Goal: Task Accomplishment & Management: Manage account settings

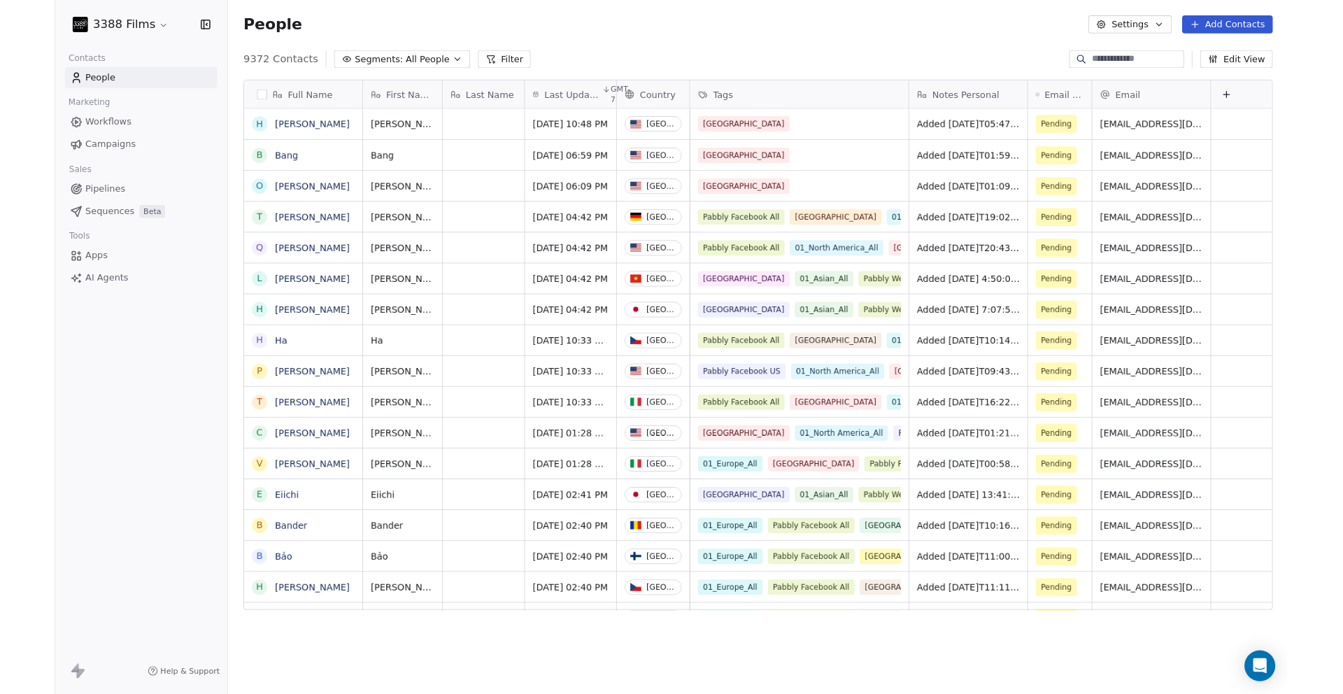
scroll to position [11, 11]
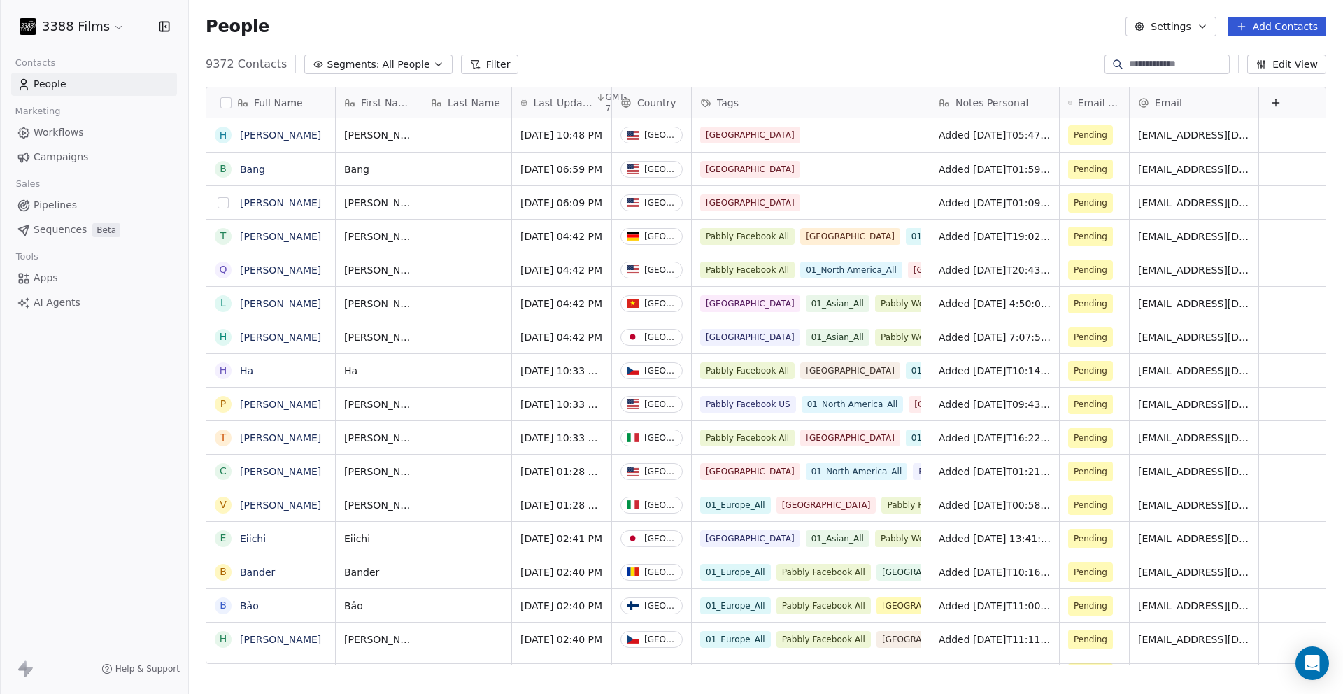
click at [219, 200] on button "grid" at bounding box center [222, 202] width 11 height 11
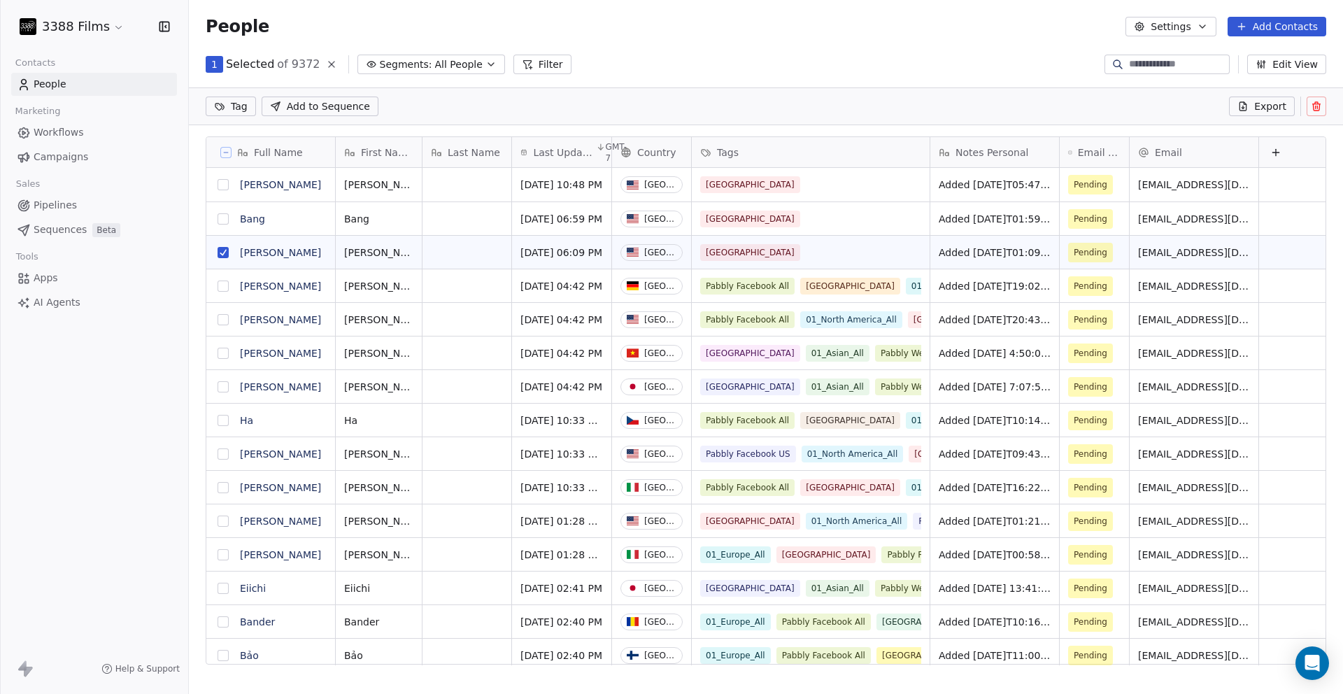
click at [222, 213] on button "grid" at bounding box center [222, 218] width 11 height 11
click at [225, 183] on button "grid" at bounding box center [222, 184] width 11 height 11
click at [241, 109] on html "3388 Films Contacts People Marketing Workflows Campaigns Sales Pipelines Sequen…" at bounding box center [671, 347] width 1343 height 694
type input "***"
click at [282, 175] on div "01_North America_All" at bounding box center [286, 177] width 91 height 13
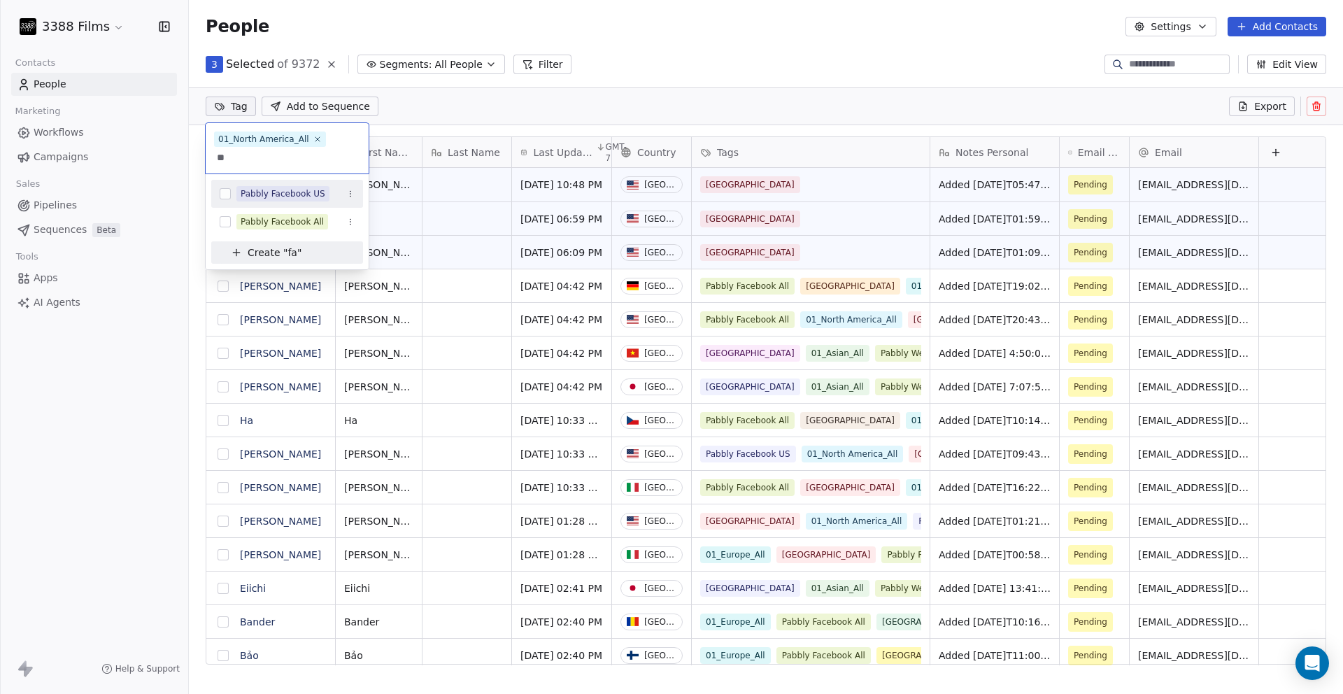
type input "**"
click at [282, 188] on div "Pabbly Facebook US" at bounding box center [283, 193] width 85 height 13
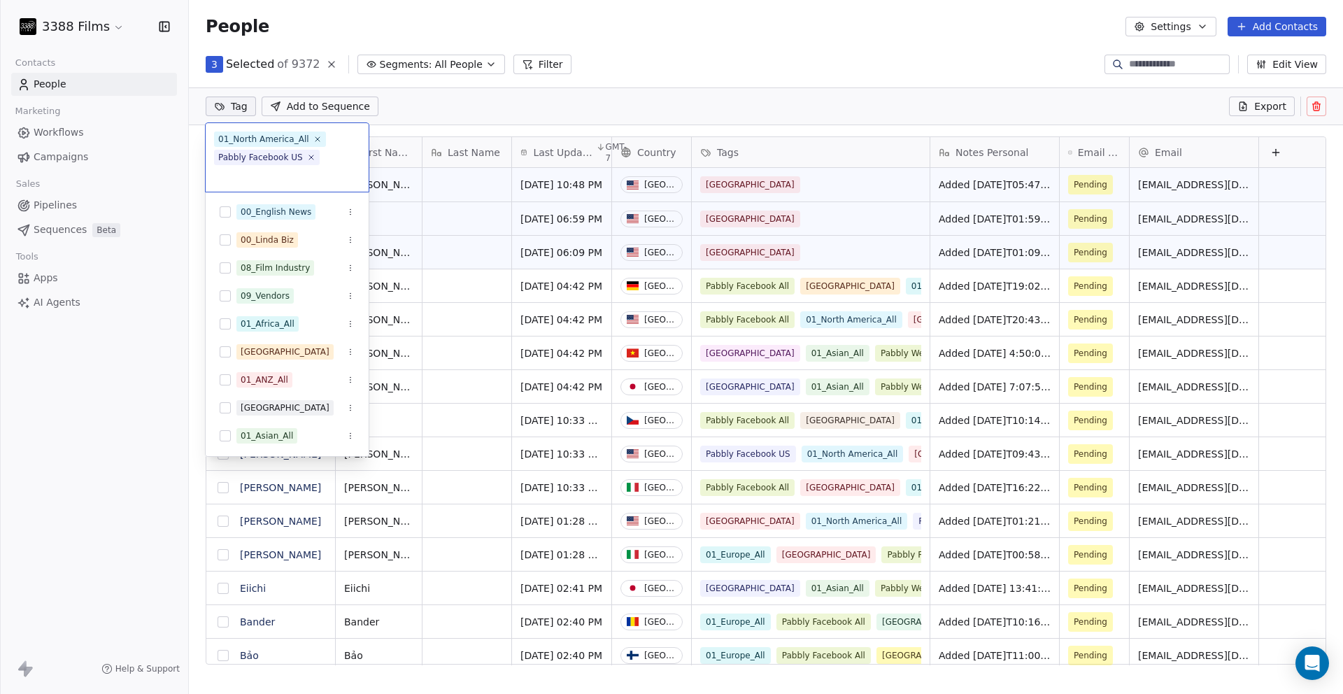
click at [756, 57] on html "3388 Films Contacts People Marketing Workflows Campaigns Sales Pipelines Sequen…" at bounding box center [671, 347] width 1343 height 694
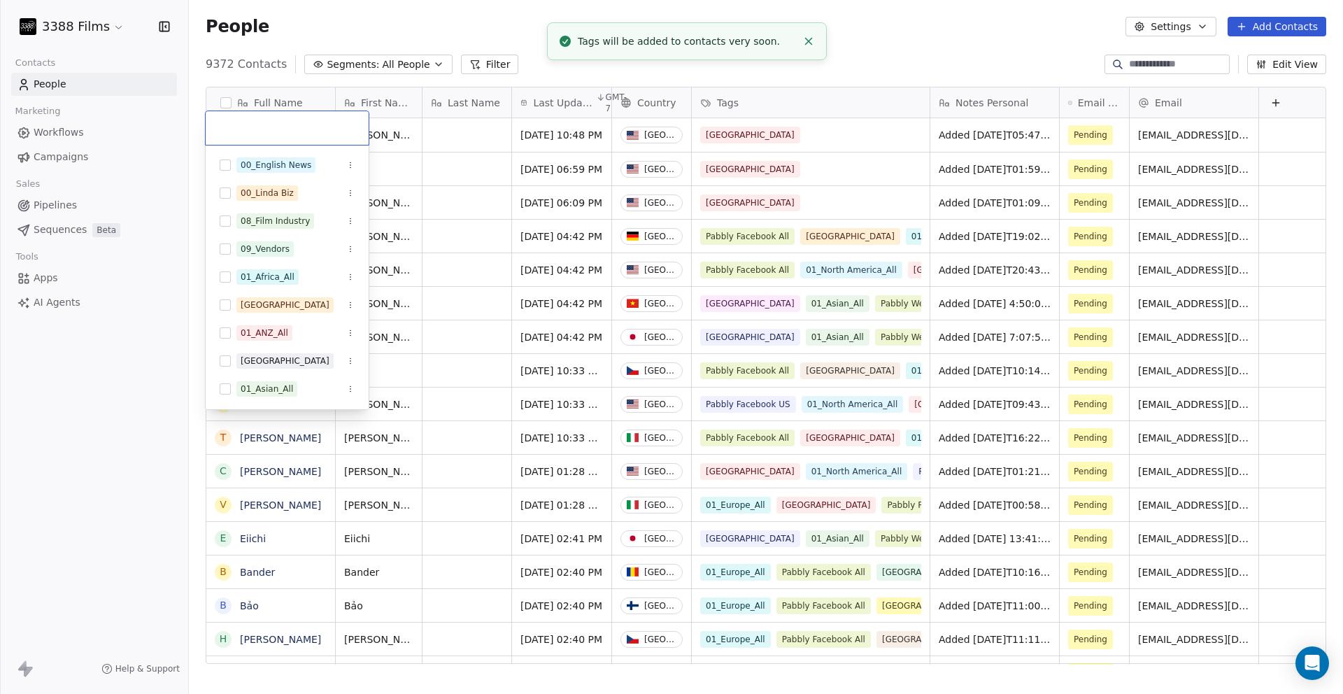
scroll to position [9, 0]
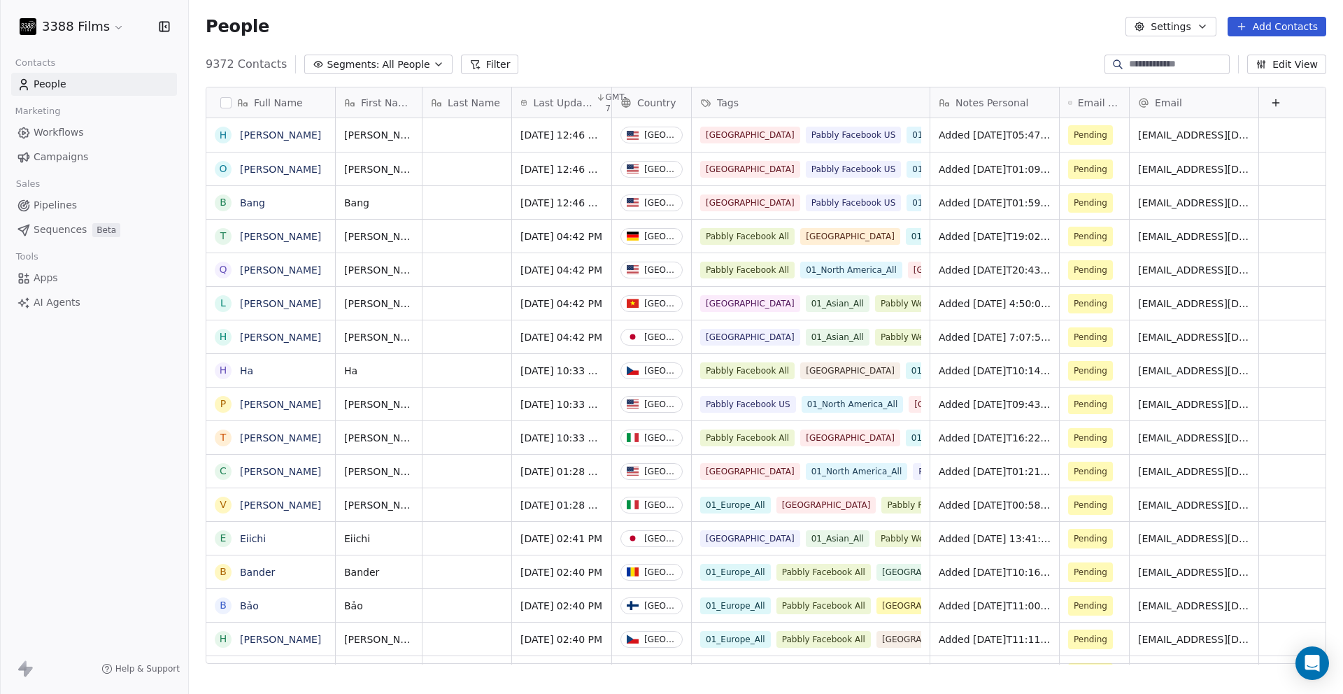
click at [768, 39] on div "People Settings Add Contacts" at bounding box center [766, 26] width 1154 height 53
